Goal: Navigation & Orientation: Understand site structure

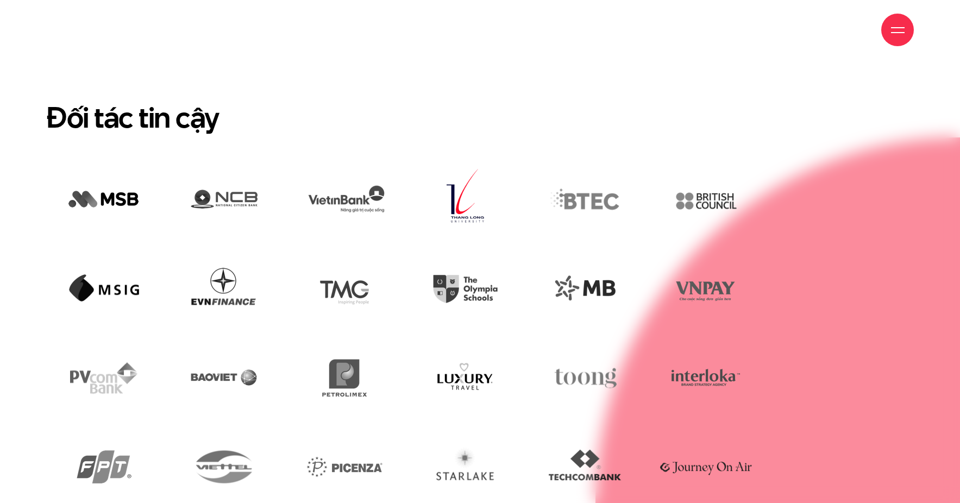
scroll to position [2678, 0]
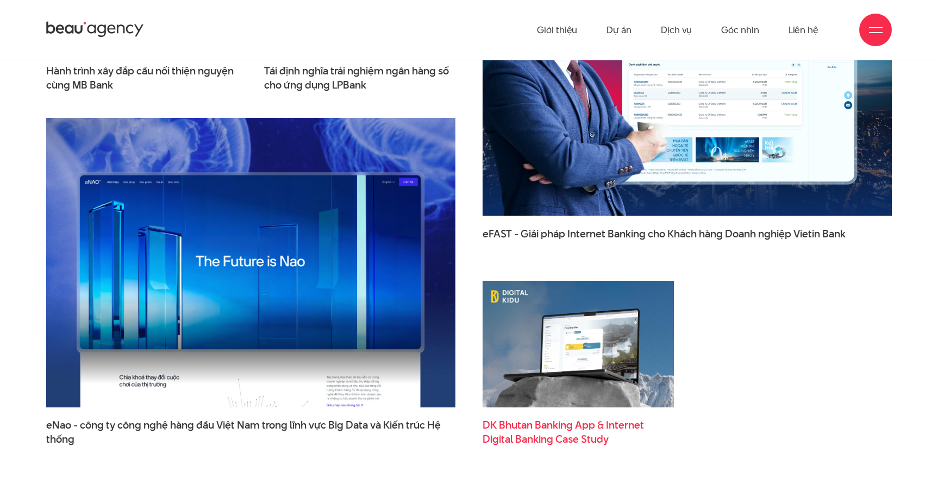
scroll to position [1811, 0]
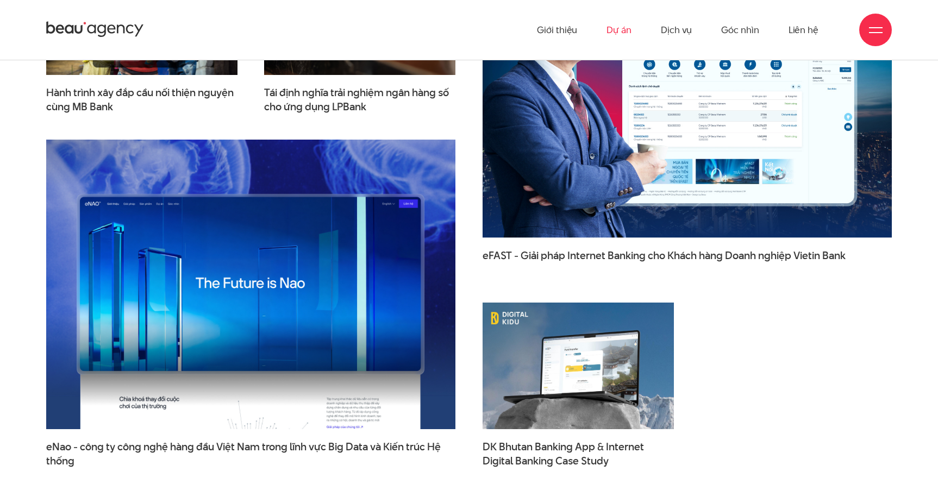
click at [631, 32] on link "Dự án" at bounding box center [618, 30] width 25 height 60
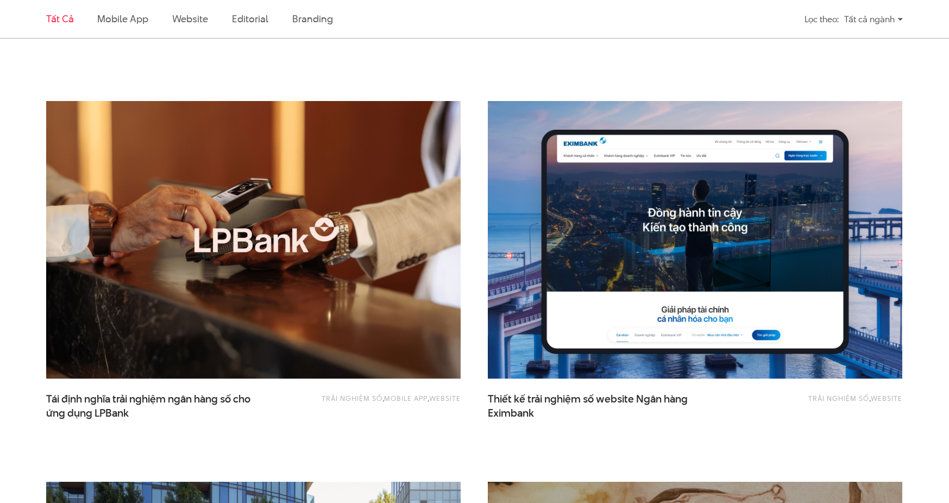
scroll to position [104, 0]
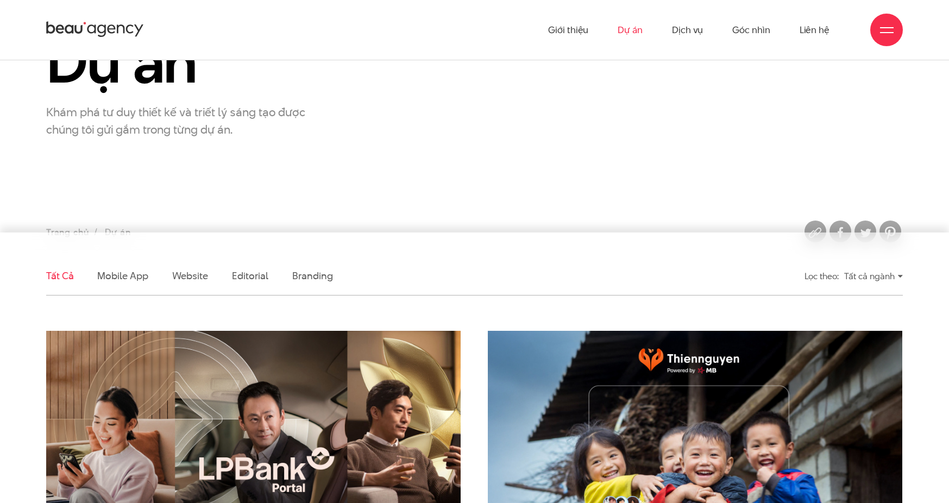
click at [123, 34] on icon at bounding box center [95, 29] width 98 height 19
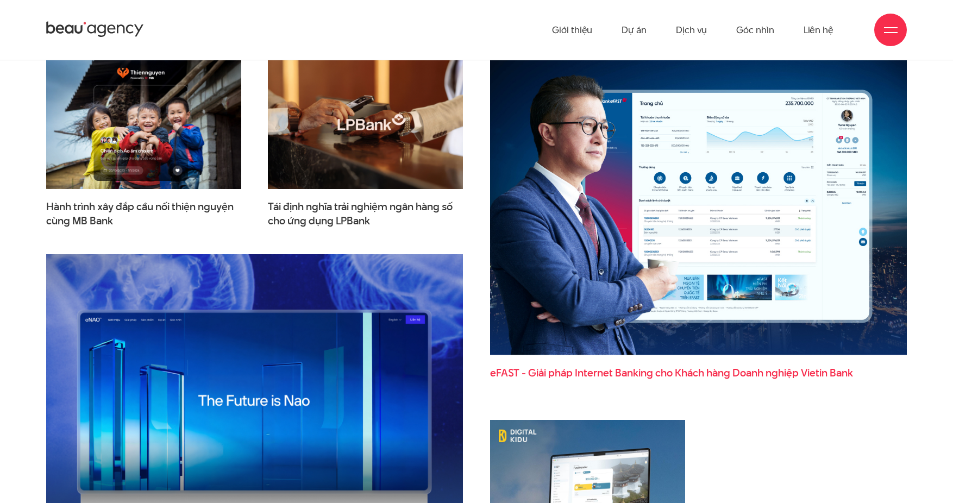
scroll to position [1676, 0]
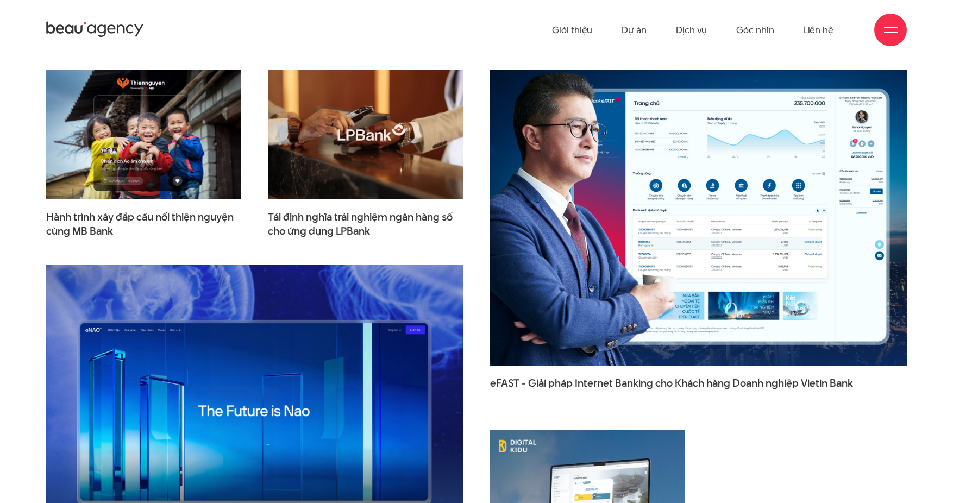
drag, startPoint x: 625, startPoint y: 3, endPoint x: 558, endPoint y: 131, distance: 145.3
click at [558, 131] on img at bounding box center [698, 217] width 459 height 325
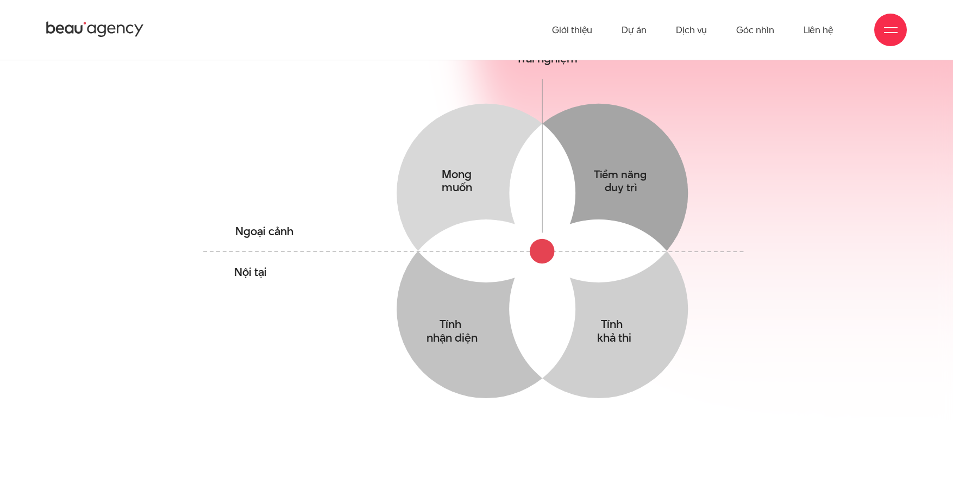
scroll to position [255, 0]
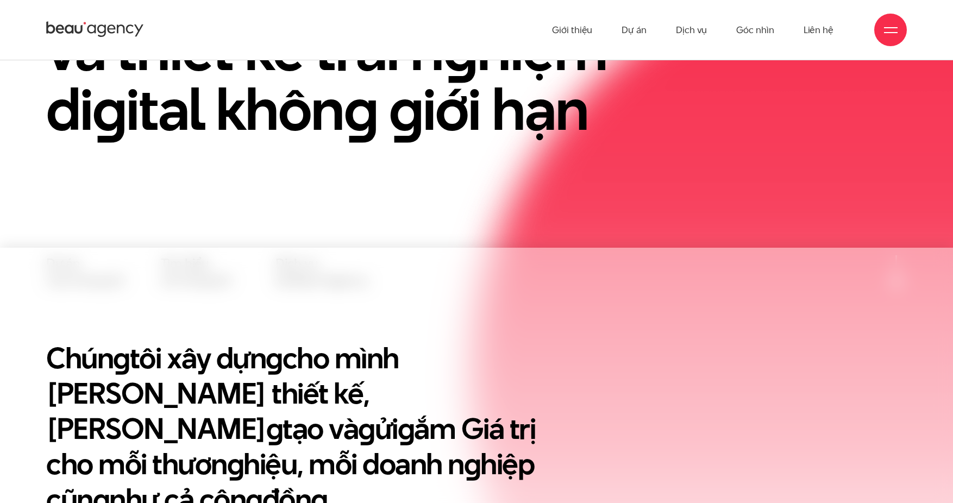
click at [91, 36] on icon at bounding box center [95, 29] width 98 height 19
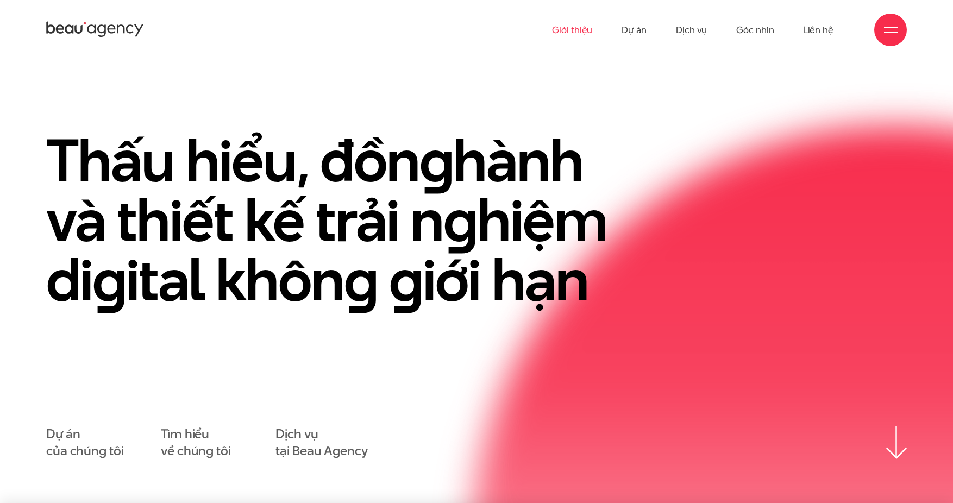
click at [589, 33] on link "Giới thiệu" at bounding box center [572, 30] width 40 height 60
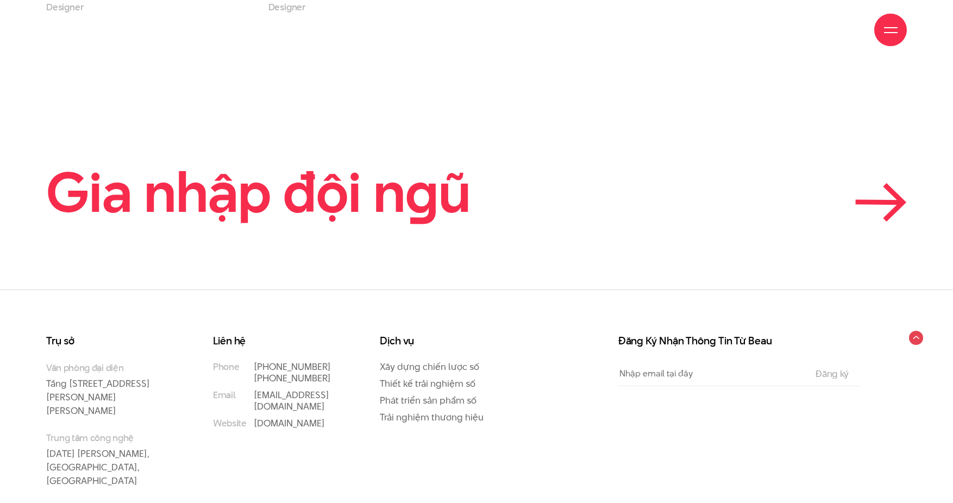
scroll to position [5083, 0]
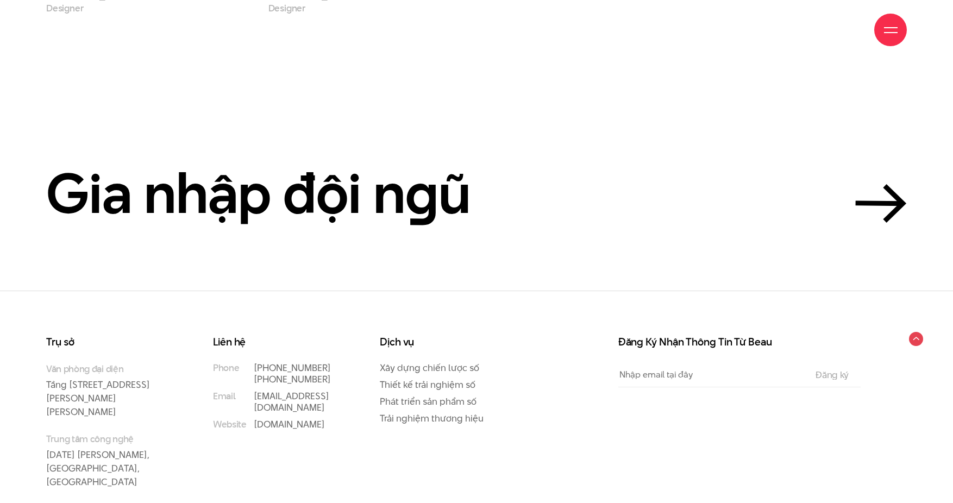
click at [888, 32] on span at bounding box center [891, 32] width 14 height 1
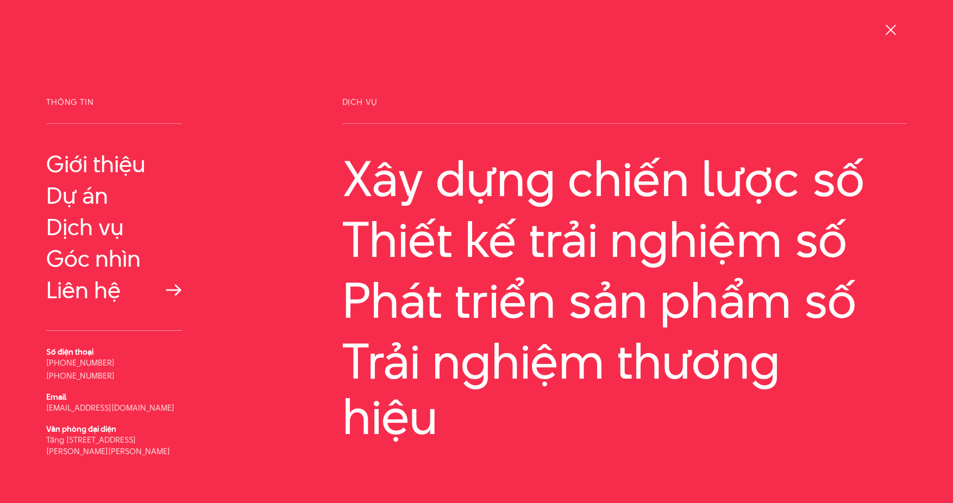
click at [82, 295] on link "Liên hệ" at bounding box center [114, 290] width 136 height 26
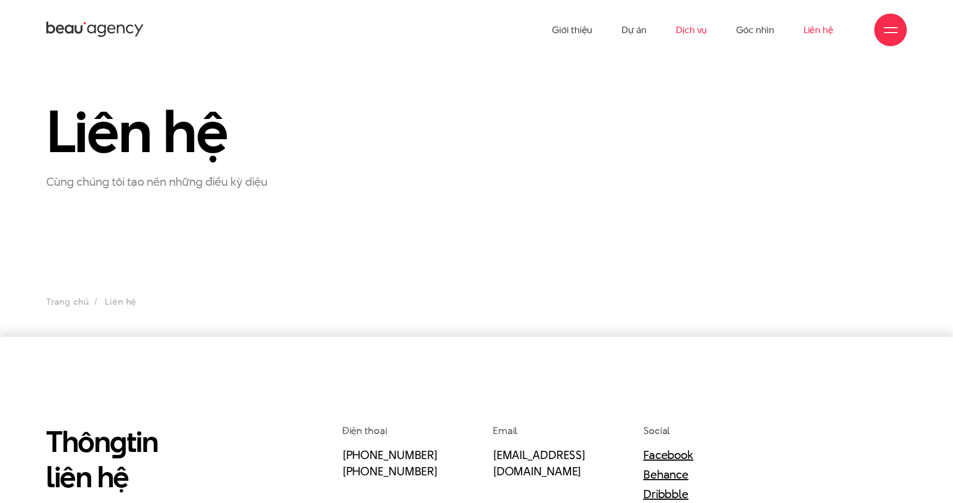
click at [677, 30] on link "Dịch vụ" at bounding box center [691, 30] width 31 height 60
